Goal: Task Accomplishment & Management: Manage account settings

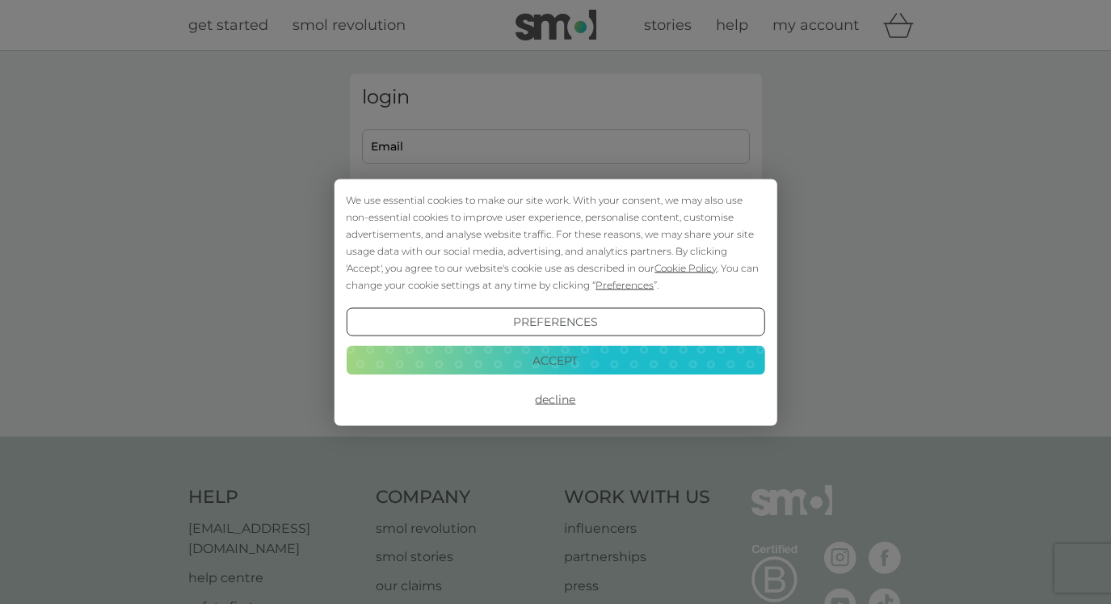
click at [564, 360] on button "Accept" at bounding box center [555, 360] width 419 height 29
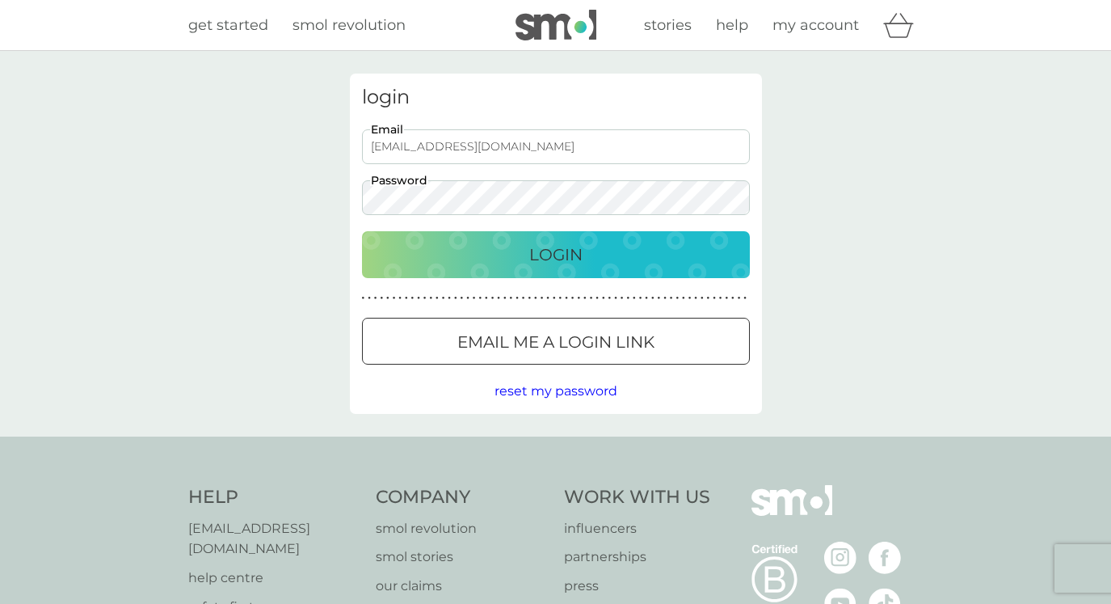
type input "sue.garrard@btinternet.com"
click at [555, 254] on button "Login" at bounding box center [556, 254] width 388 height 47
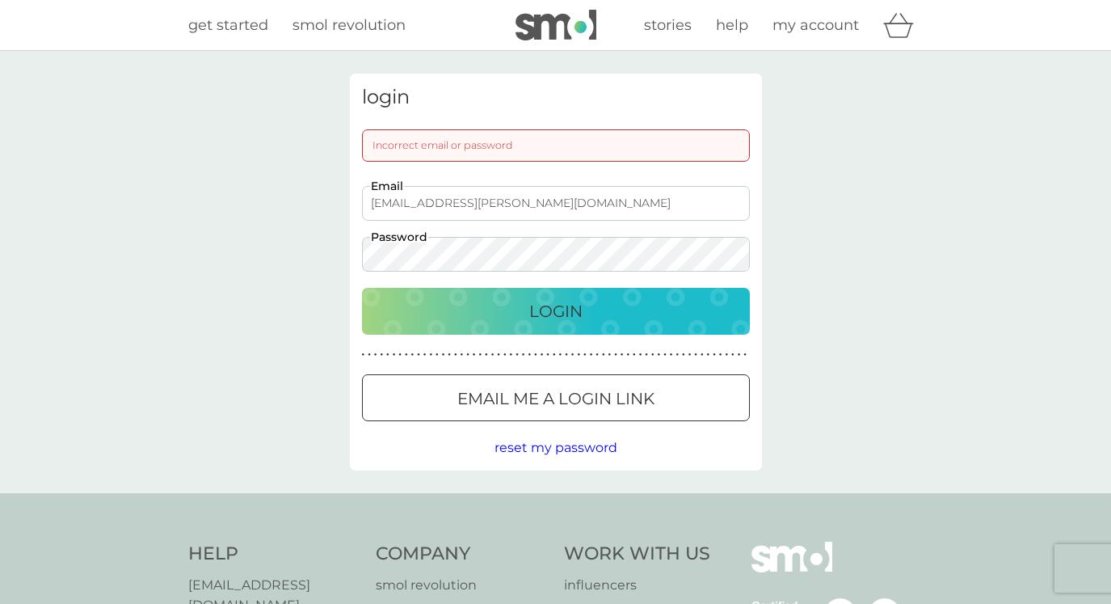
click at [562, 309] on p "Login" at bounding box center [555, 311] width 53 height 26
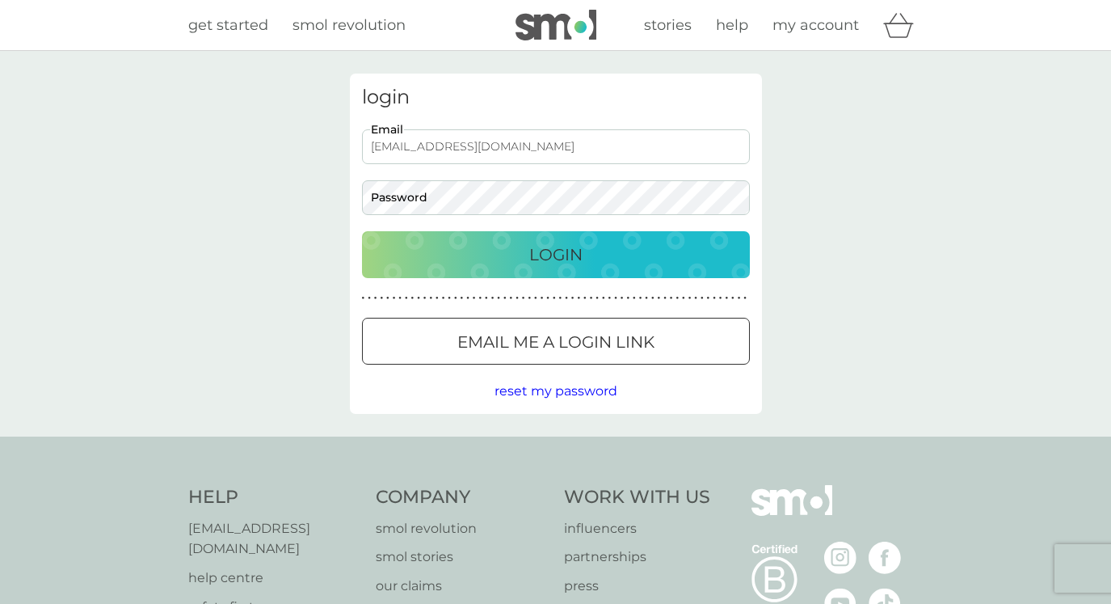
type input "sue@tannersfarmhouse.com"
click at [560, 252] on p "Login" at bounding box center [555, 255] width 53 height 26
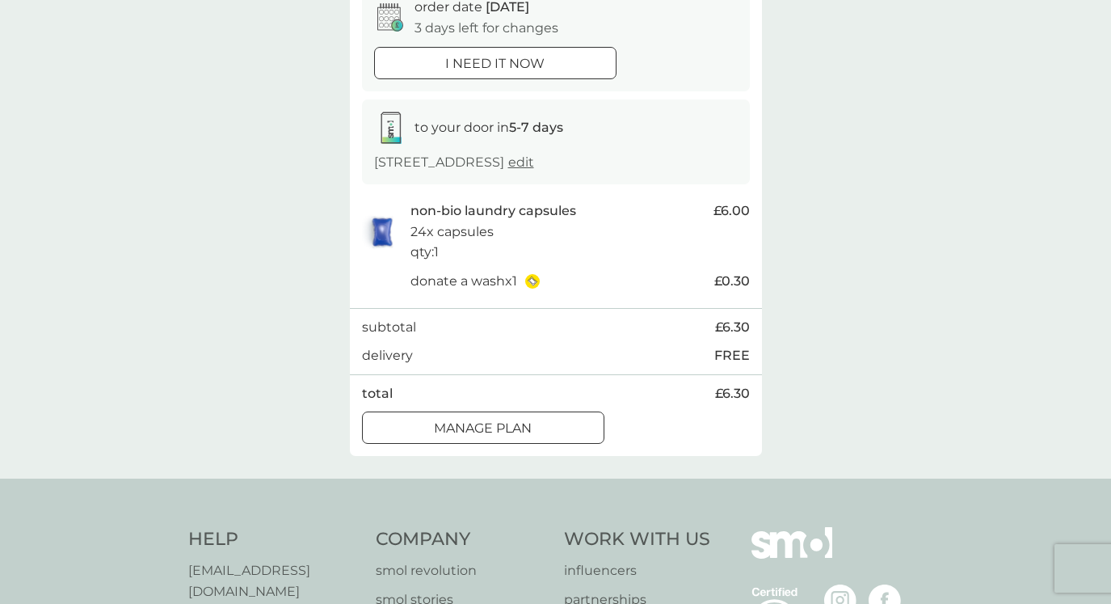
scroll to position [178, 0]
click at [486, 430] on div at bounding box center [483, 426] width 6 height 6
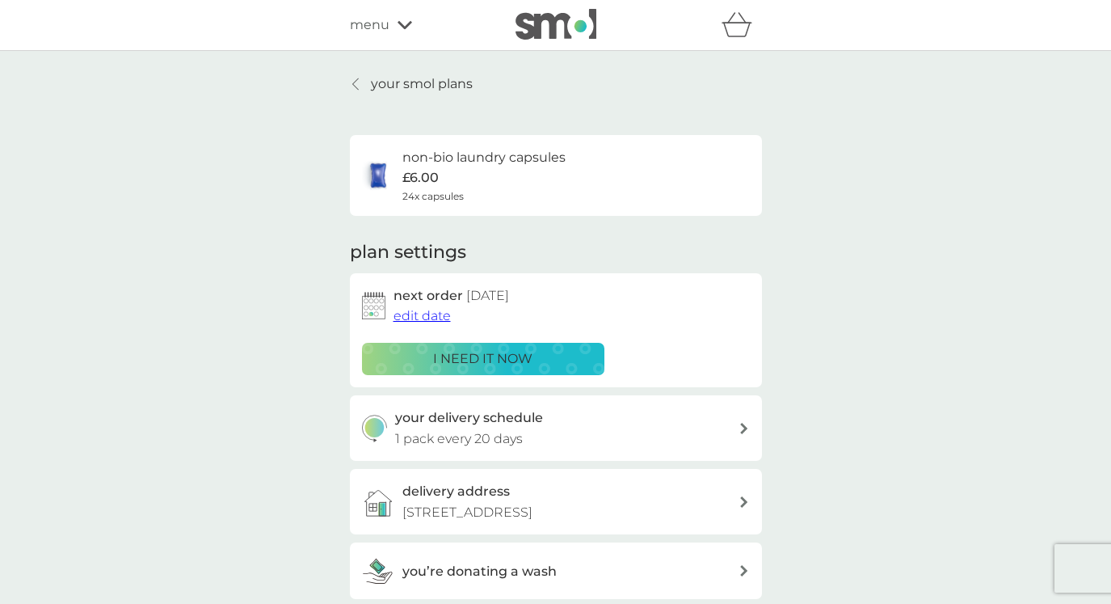
click at [408, 313] on span "edit date" at bounding box center [422, 315] width 57 height 15
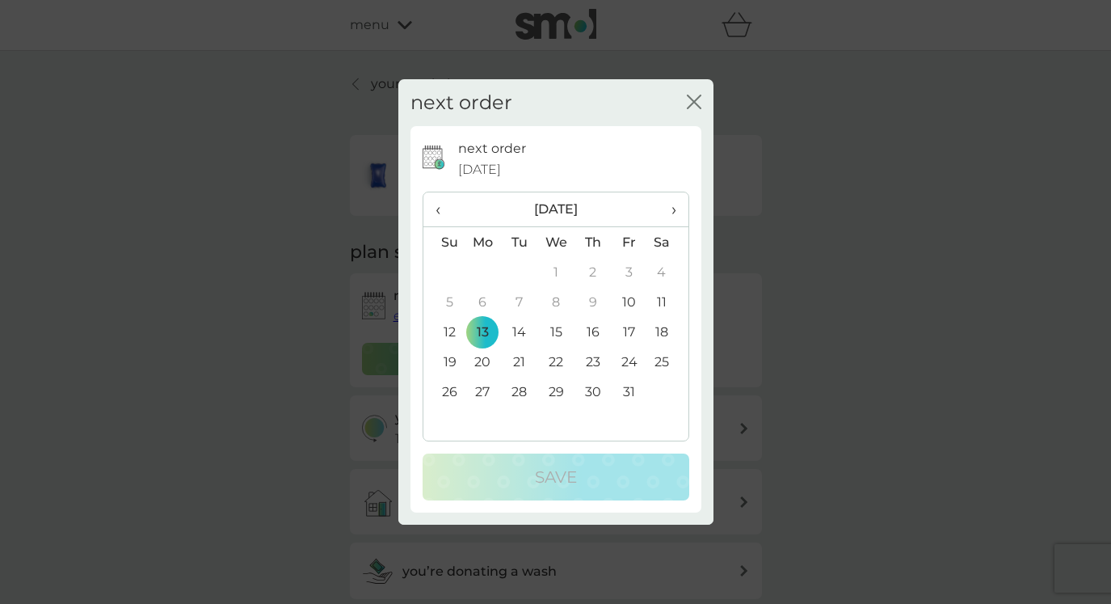
click at [676, 210] on span "›" at bounding box center [667, 209] width 16 height 34
click at [484, 301] on td "3" at bounding box center [483, 302] width 37 height 30
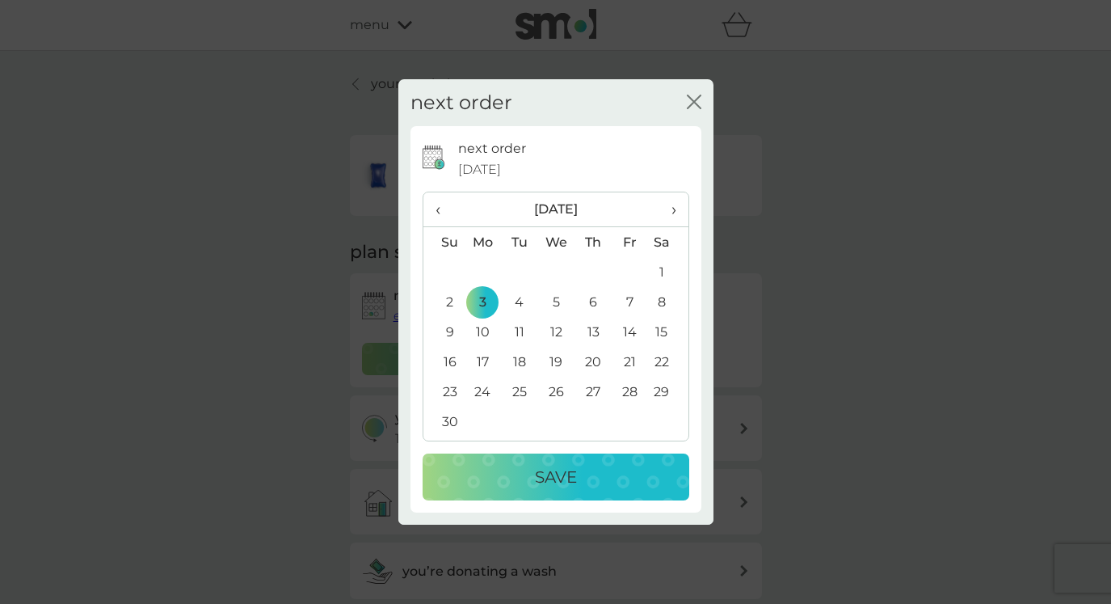
click at [558, 478] on p "Save" at bounding box center [556, 477] width 42 height 26
